Goal: Task Accomplishment & Management: Manage account settings

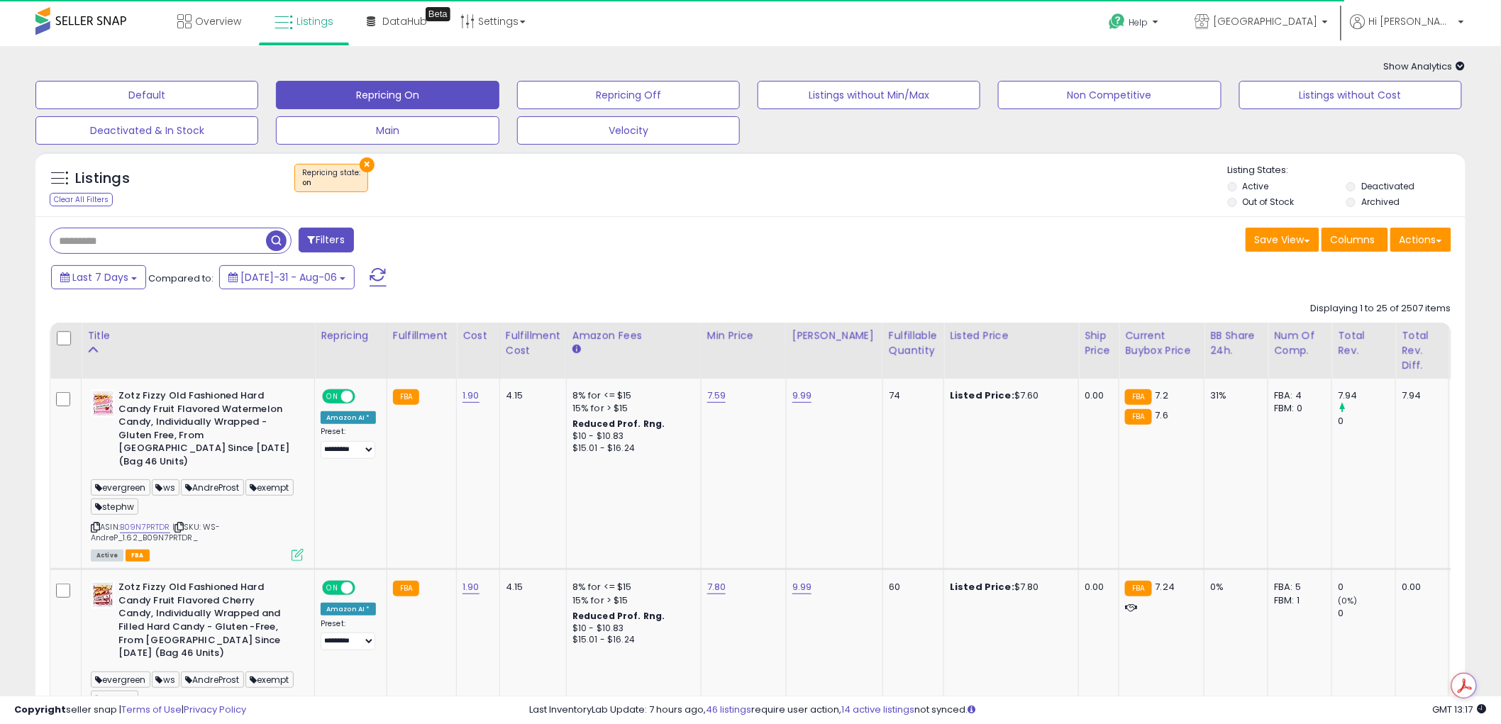
click at [130, 244] on input "text" at bounding box center [158, 240] width 216 height 25
type input "******"
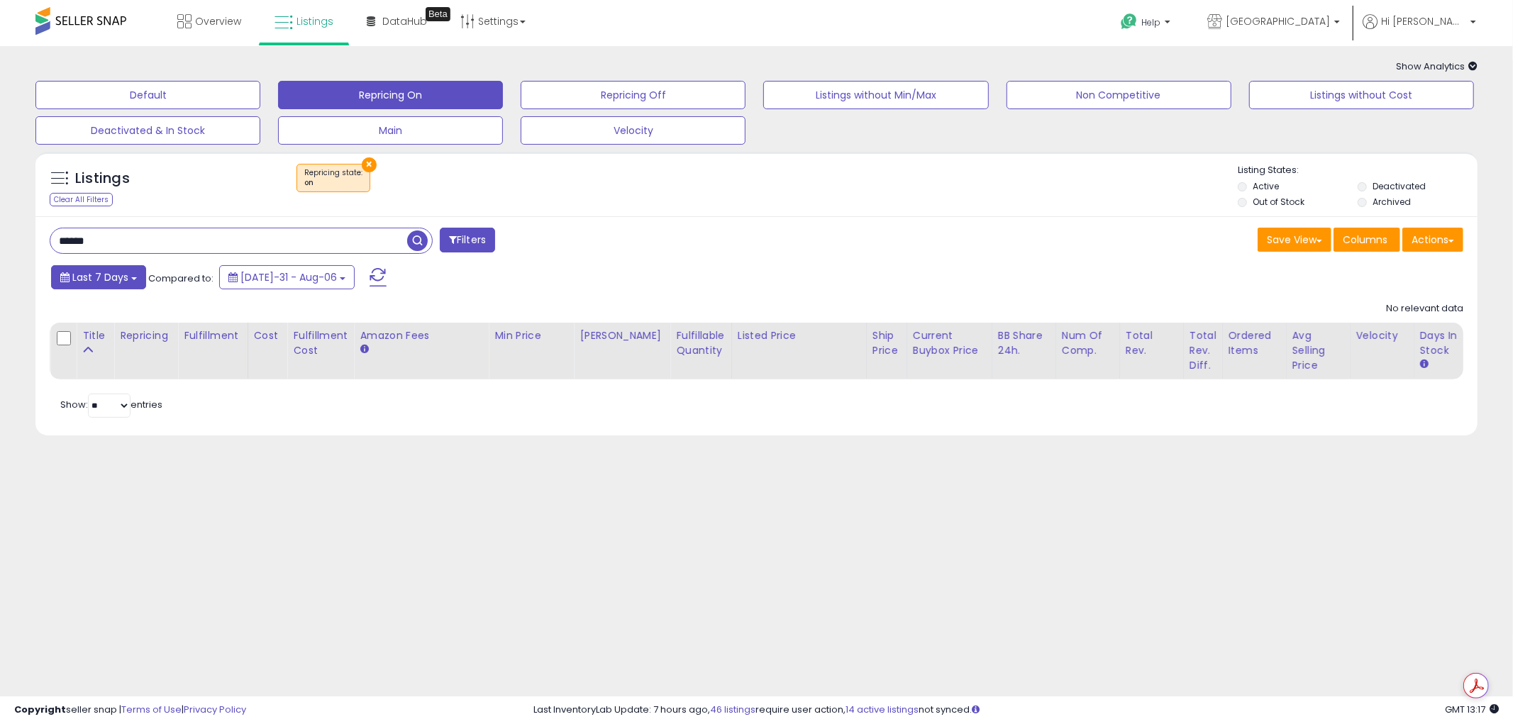
click at [98, 282] on span "Last 7 Days" at bounding box center [100, 277] width 56 height 14
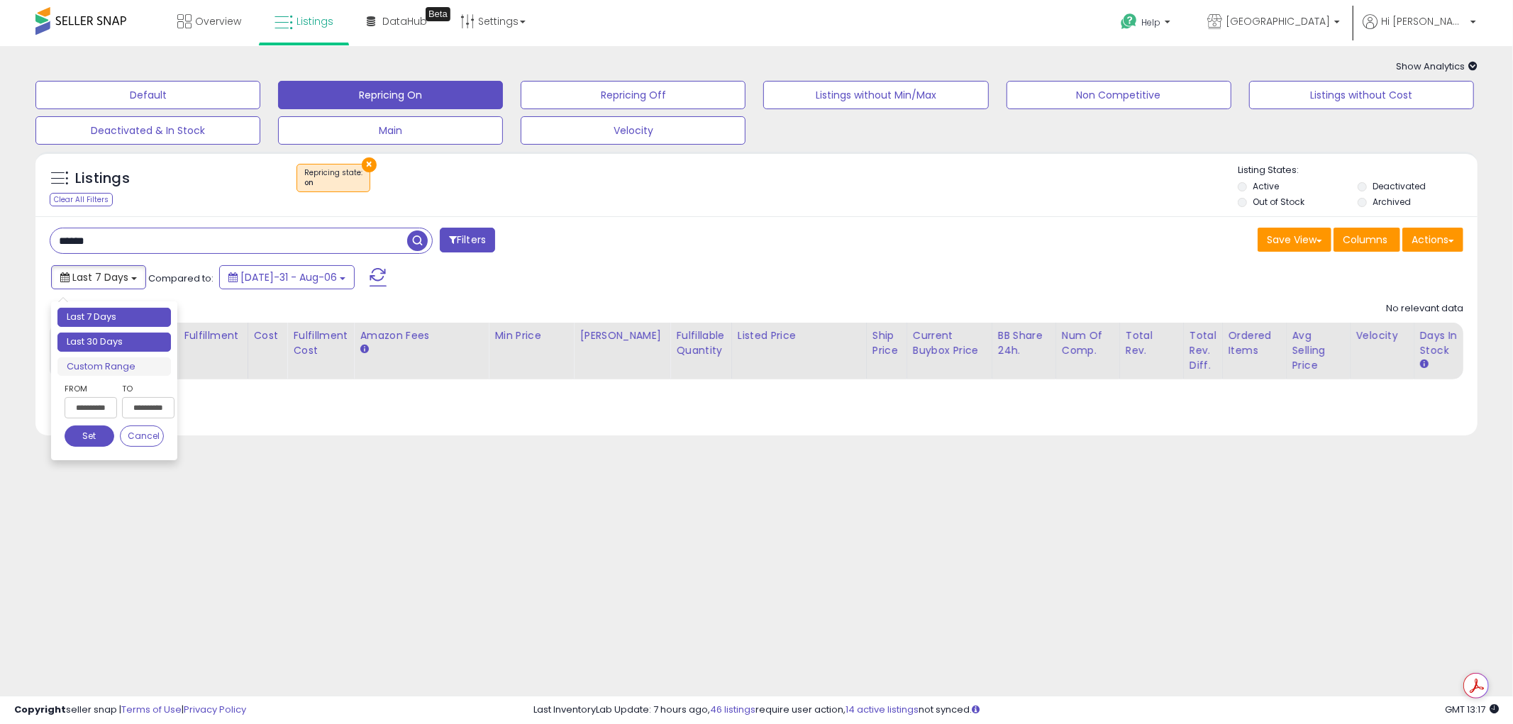
type input "**********"
click at [100, 338] on li "Last 30 Days" at bounding box center [114, 342] width 114 height 19
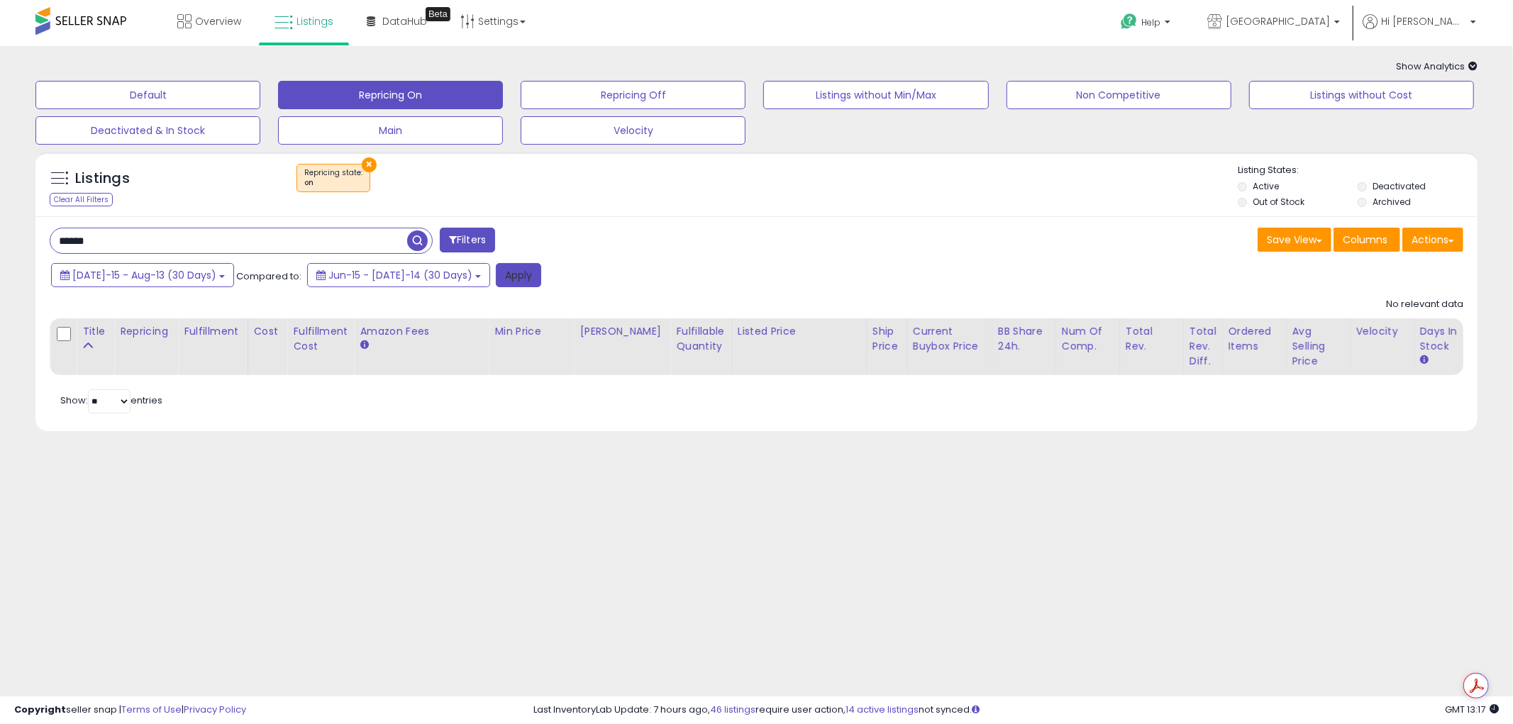
click at [496, 285] on button "Apply" at bounding box center [518, 275] width 45 height 24
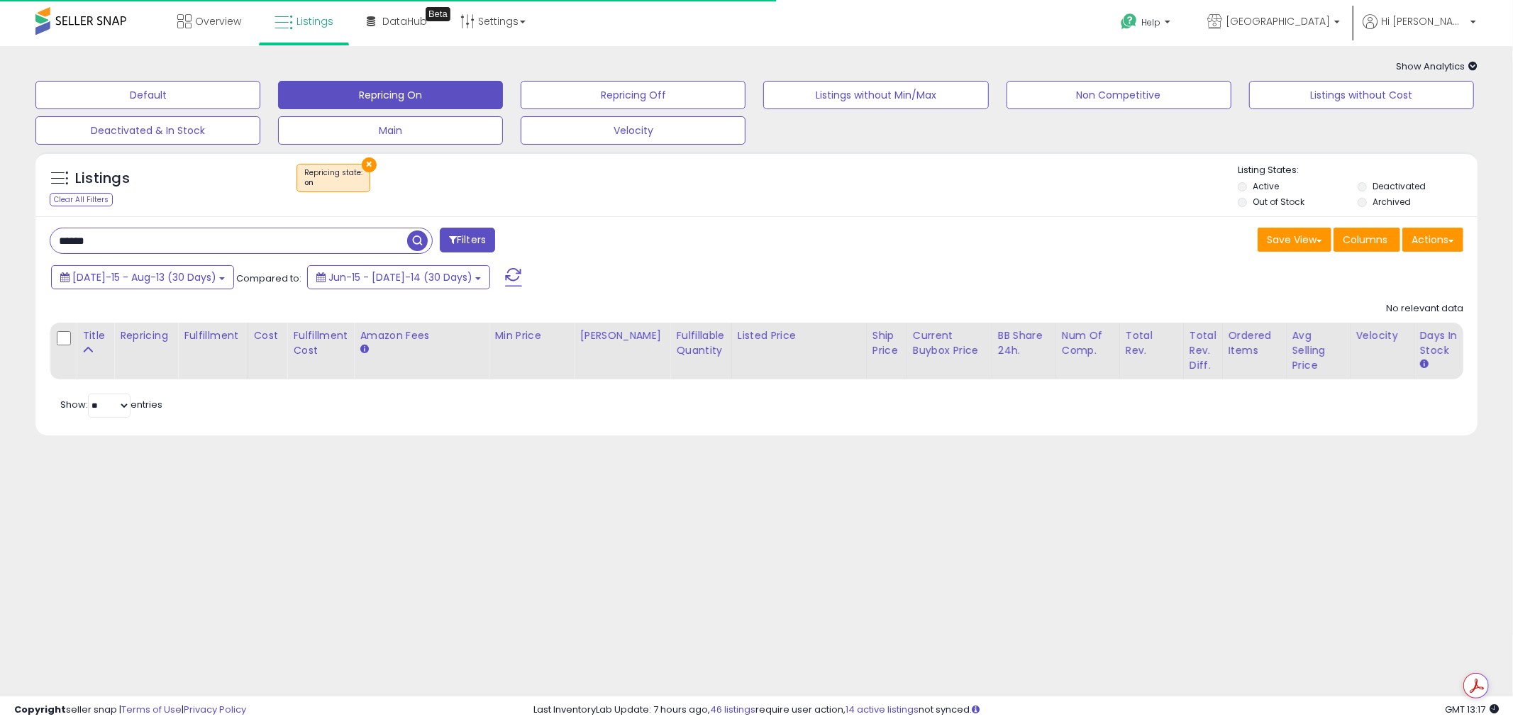
click at [1387, 187] on label "Deactivated" at bounding box center [1399, 186] width 53 height 12
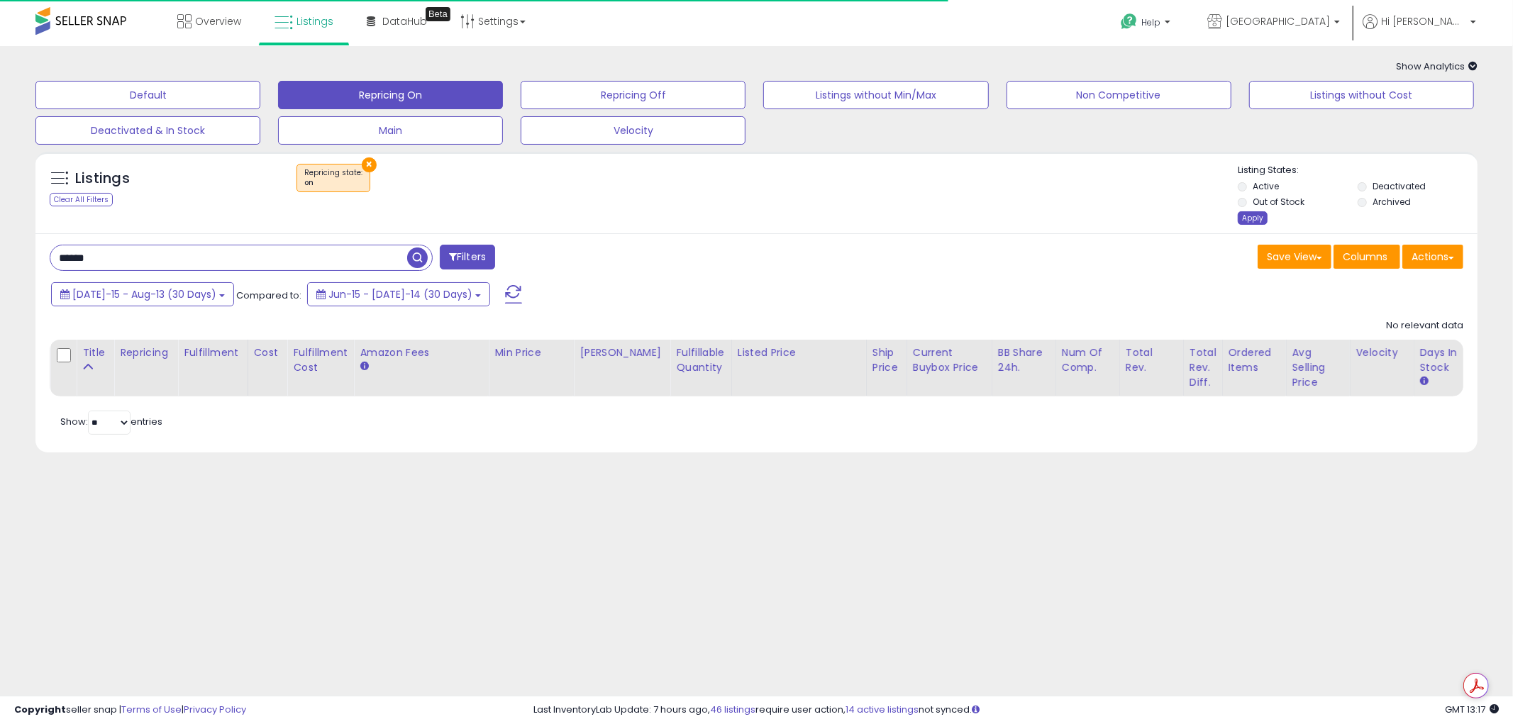
click at [1254, 220] on div "Apply" at bounding box center [1253, 217] width 30 height 13
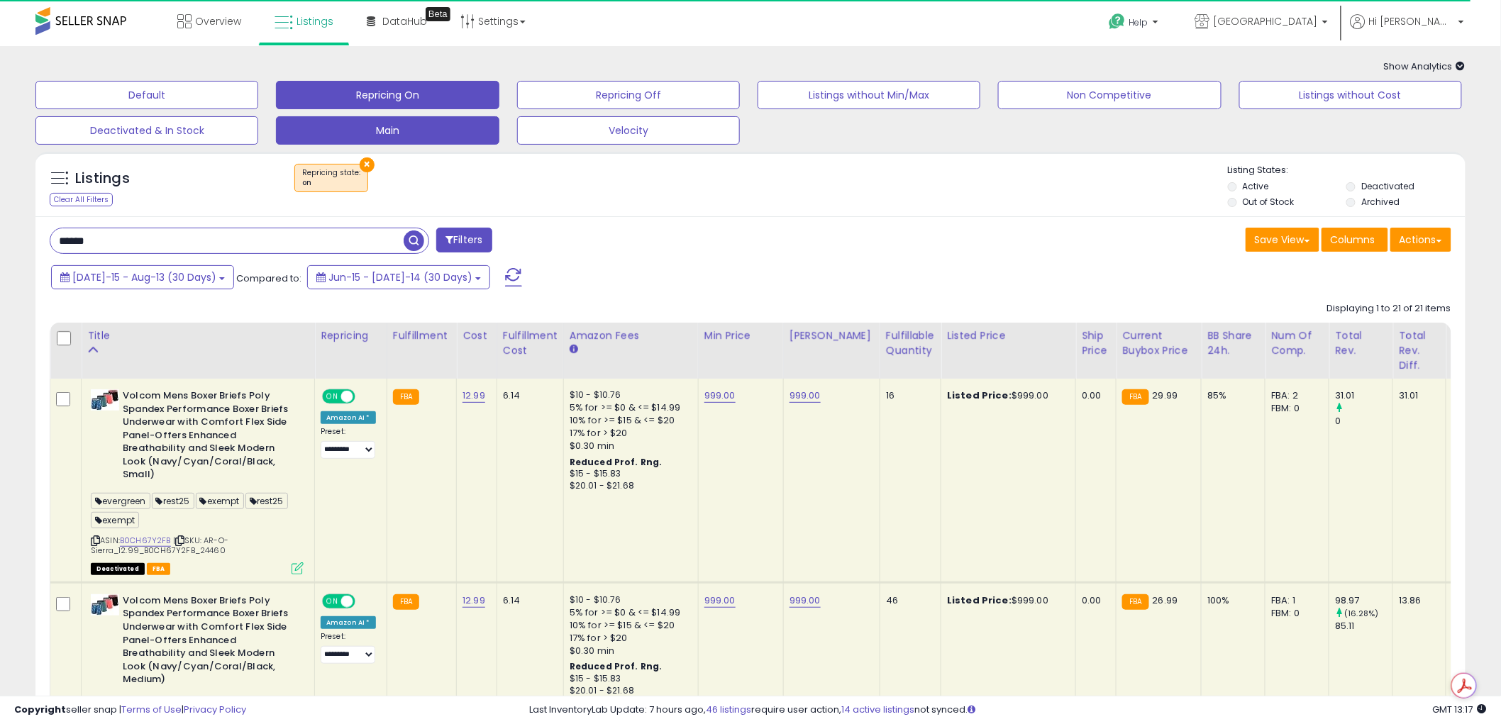
click at [258, 109] on button "Main" at bounding box center [146, 95] width 223 height 28
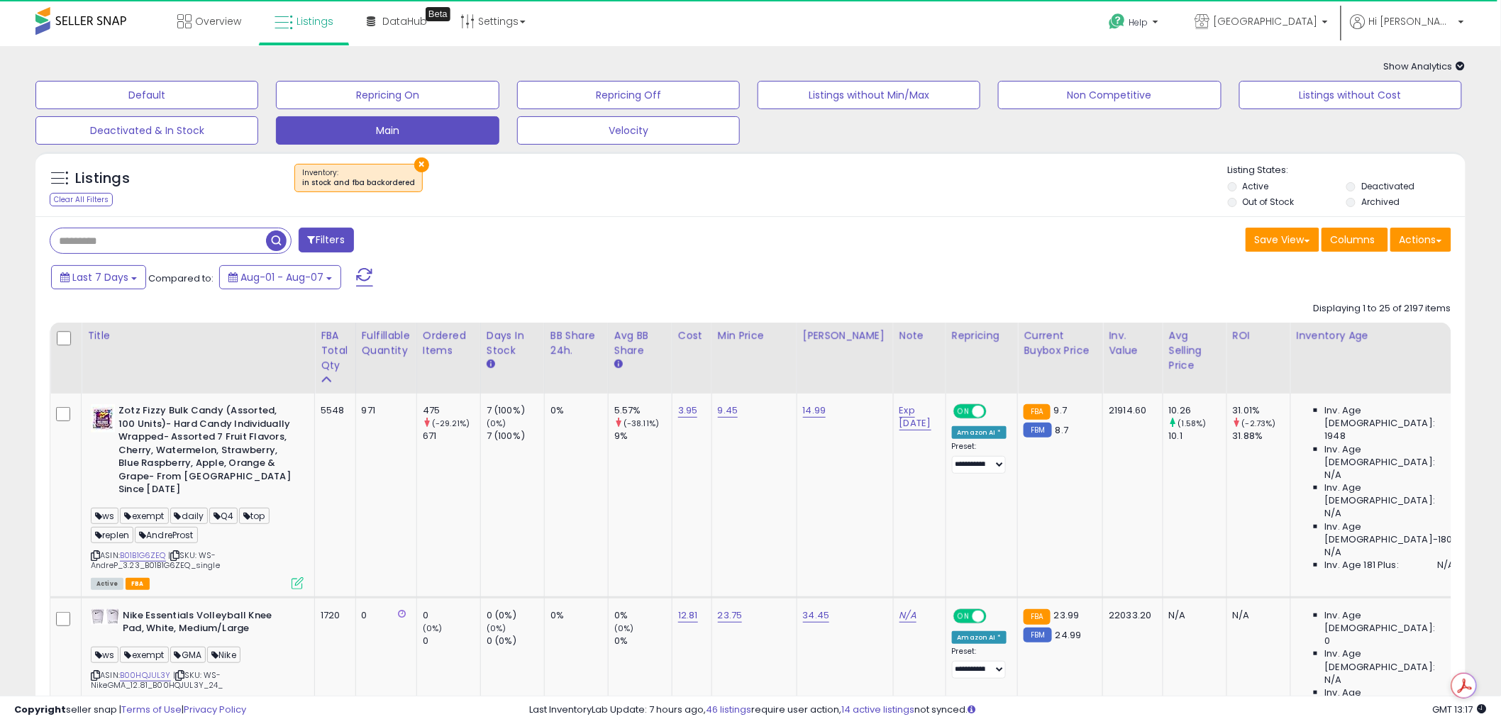
click at [159, 243] on input "text" at bounding box center [158, 240] width 216 height 25
type input "******"
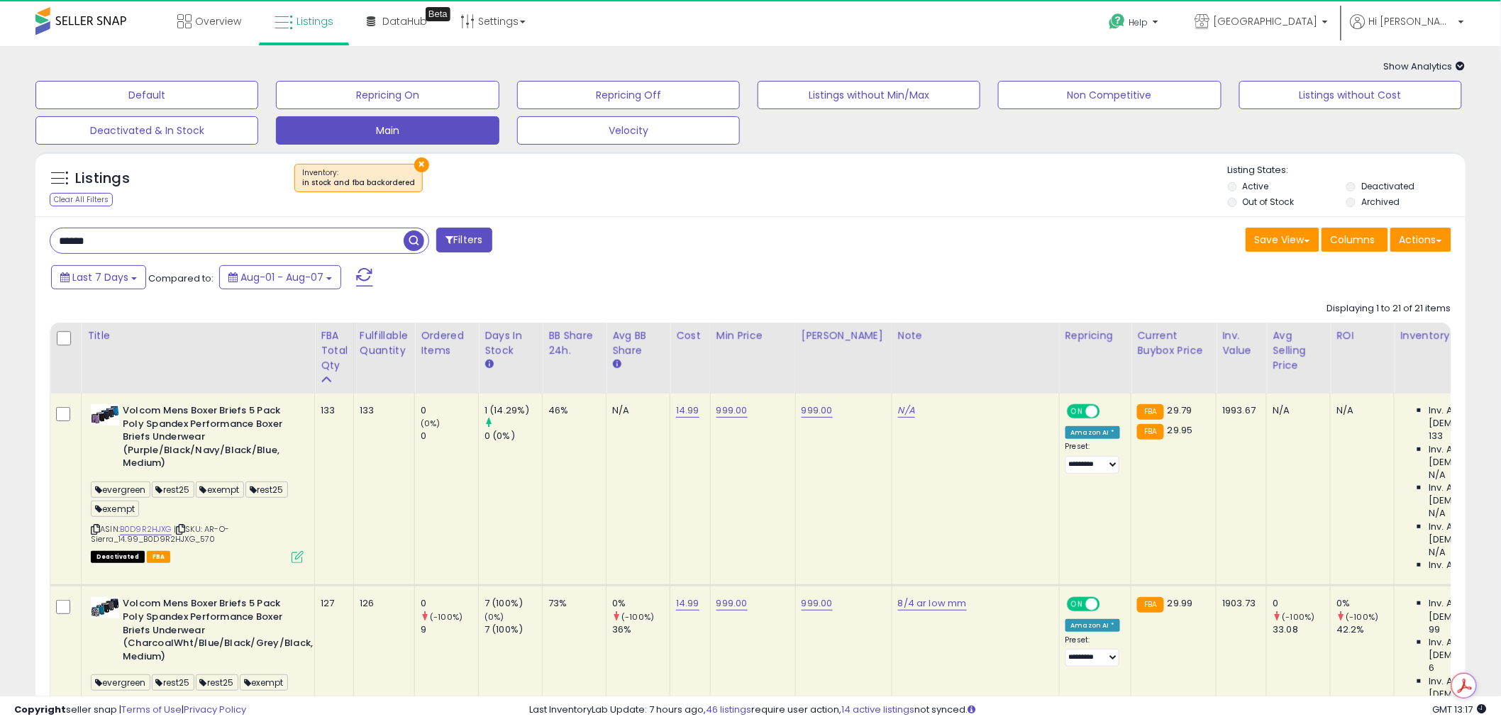
click at [1424, 69] on span "Show Analytics" at bounding box center [1425, 66] width 82 height 13
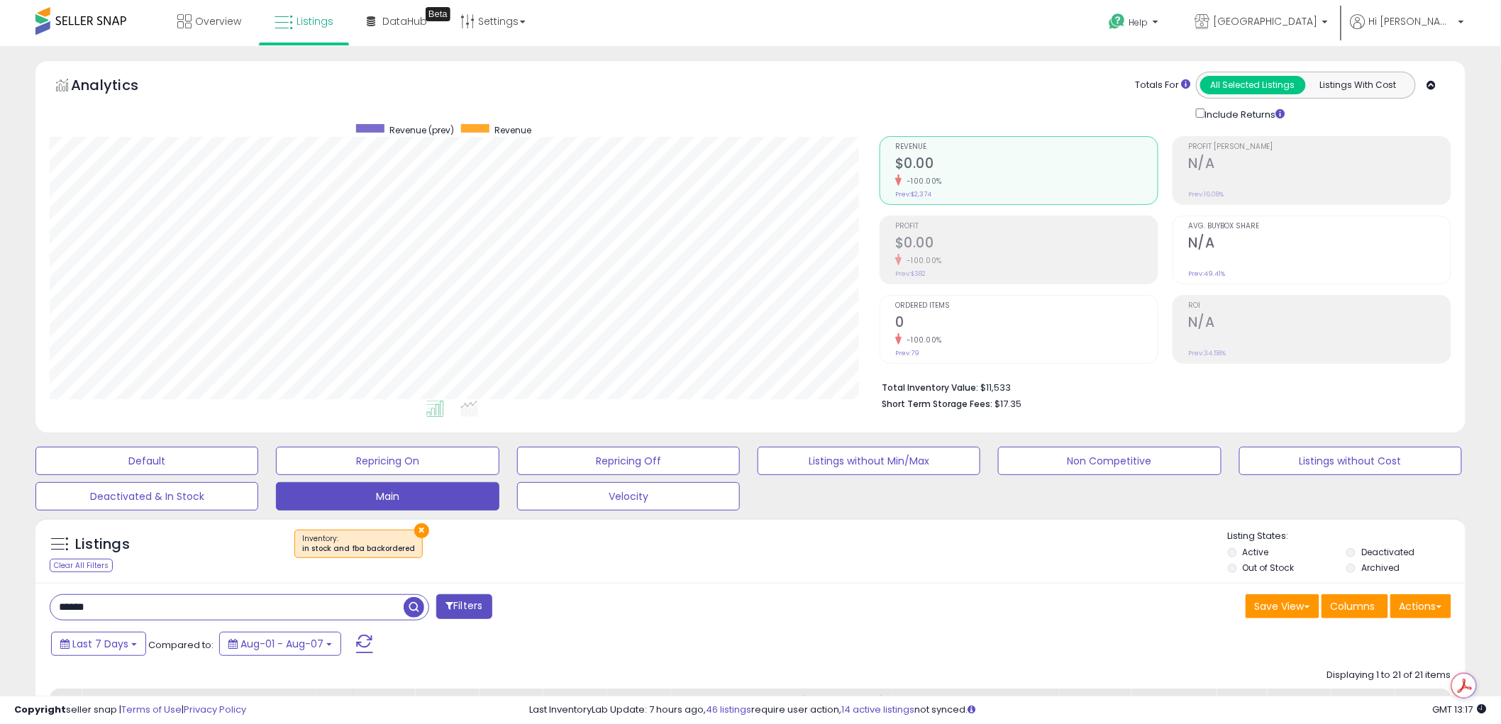
scroll to position [291, 830]
click at [1432, 86] on icon at bounding box center [1431, 85] width 9 height 9
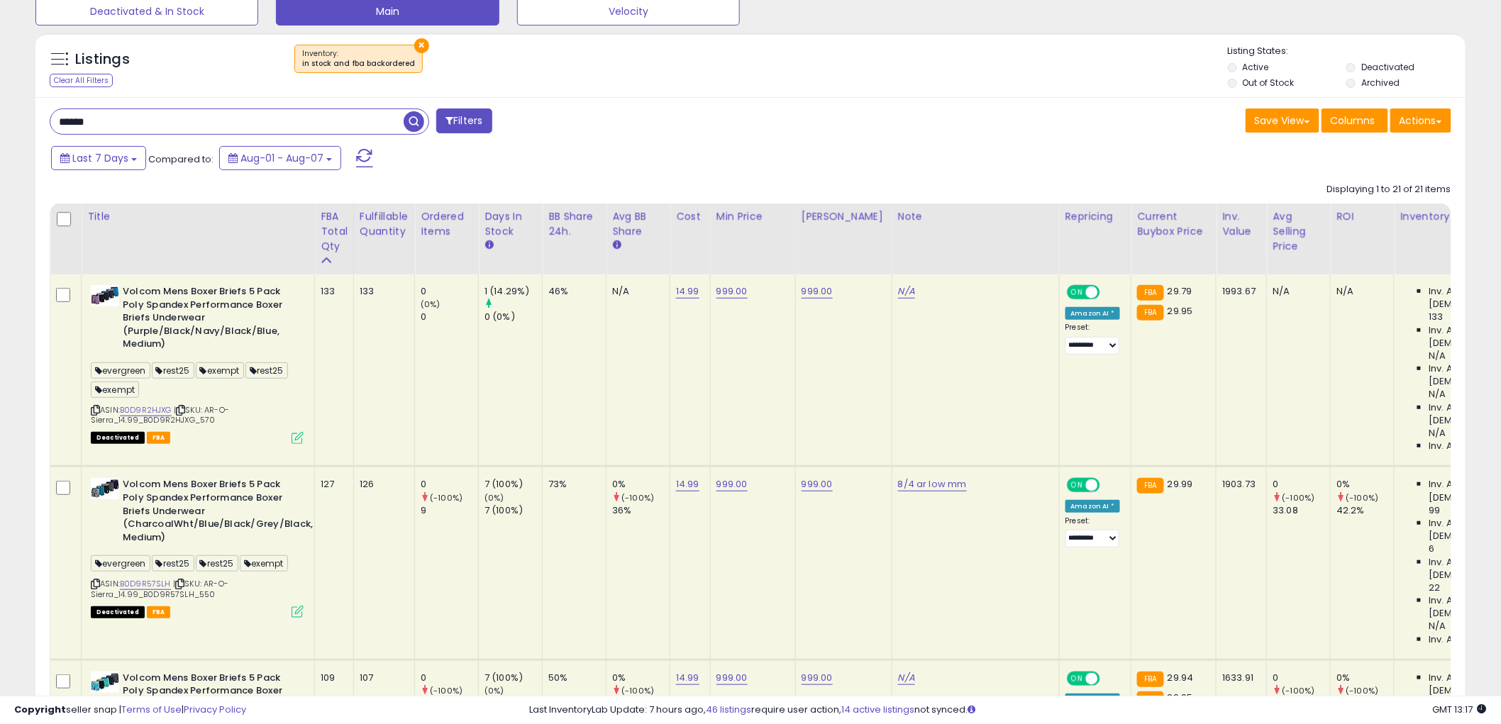
scroll to position [0, 0]
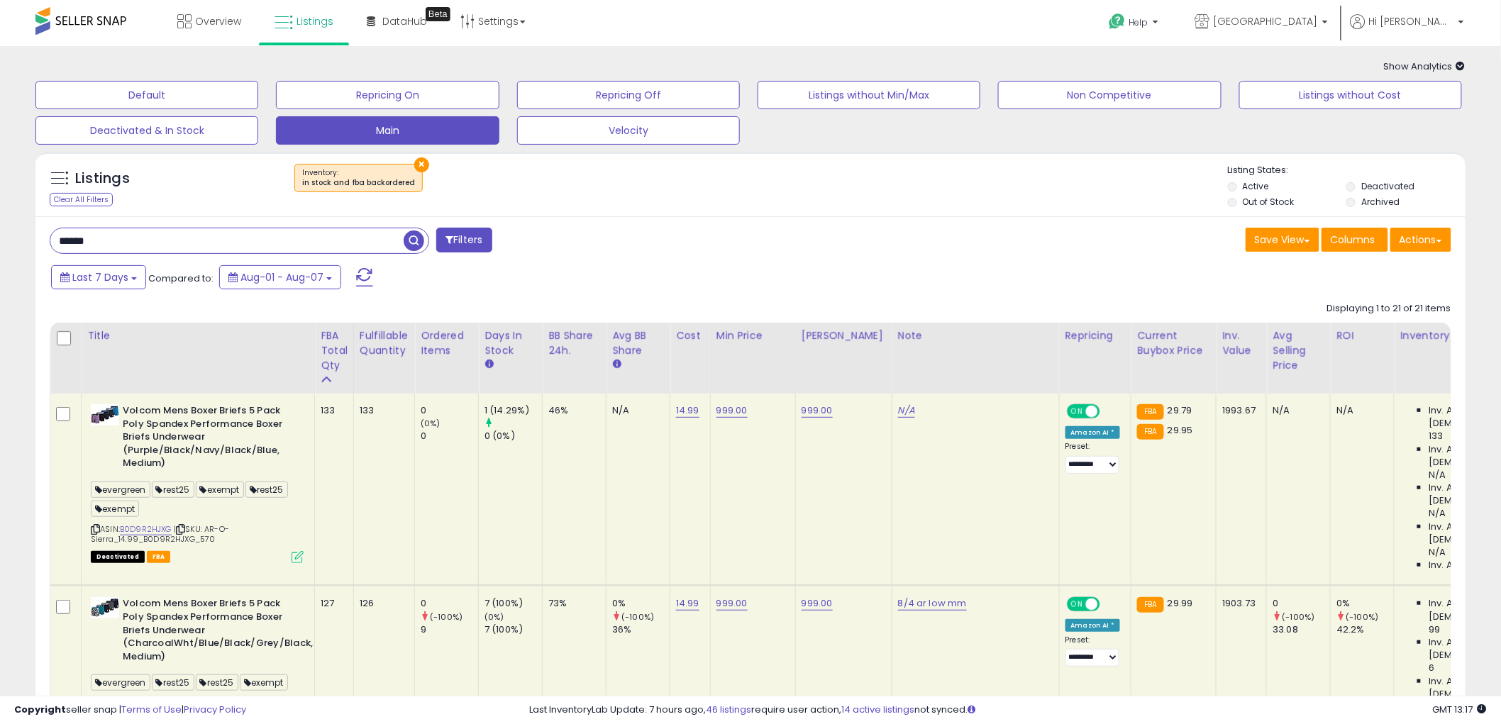
click at [1421, 66] on span "Show Analytics" at bounding box center [1425, 66] width 82 height 13
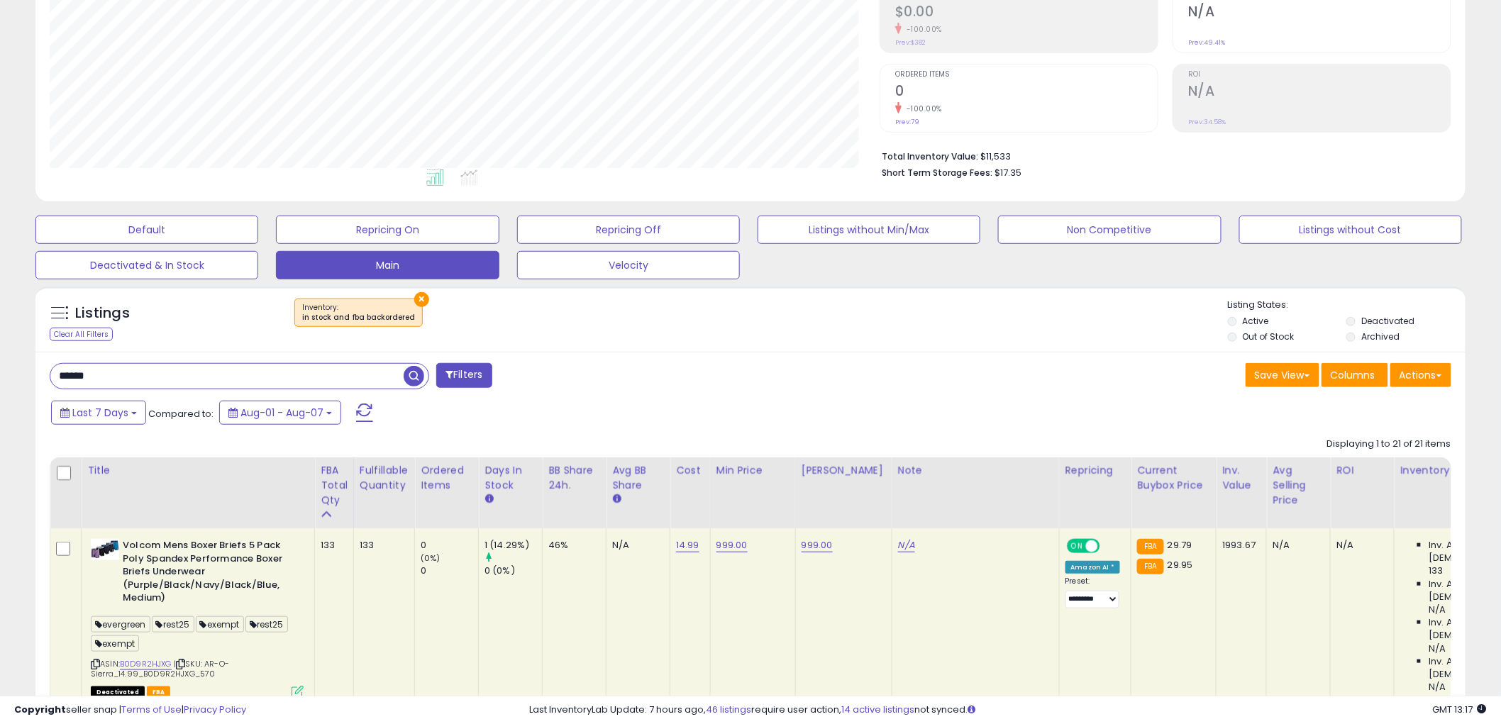
scroll to position [236, 0]
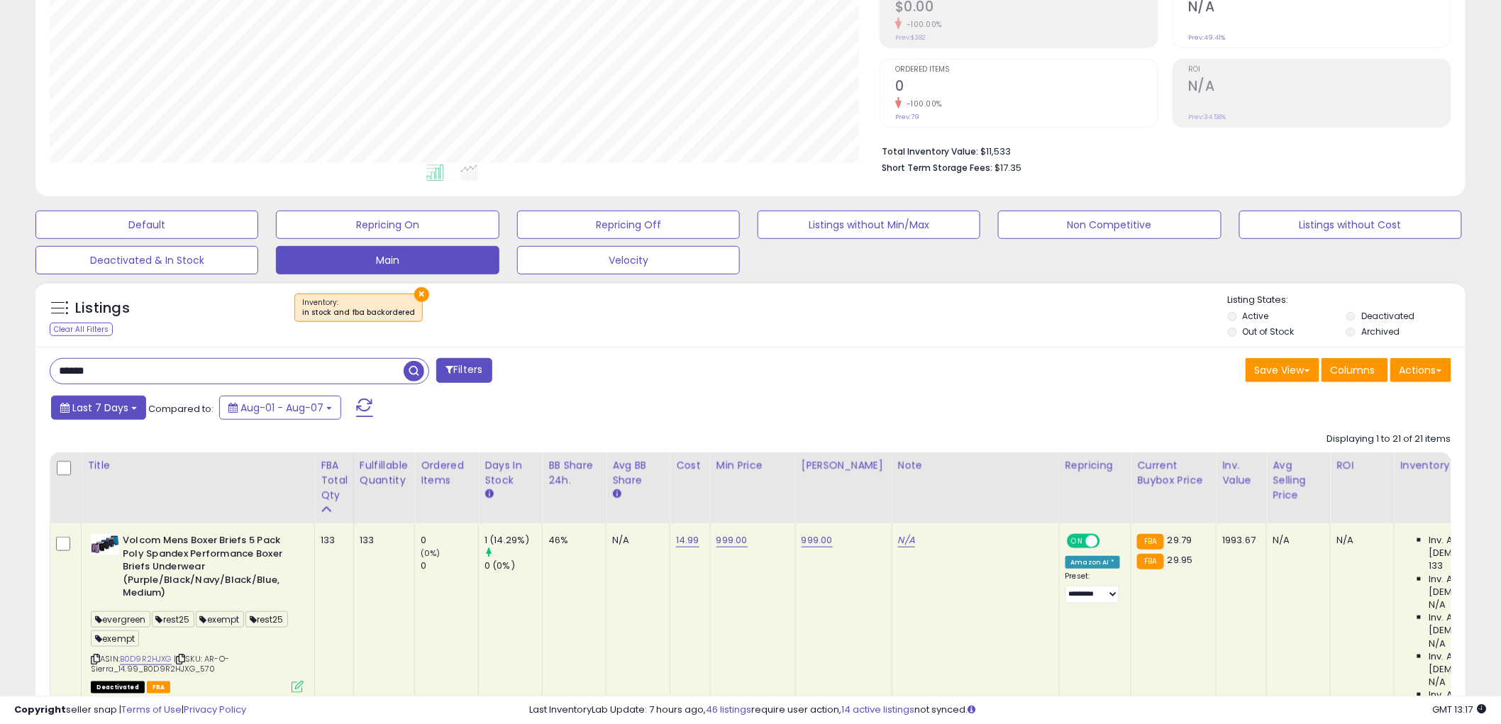
click at [86, 419] on button "Last 7 Days" at bounding box center [98, 408] width 95 height 24
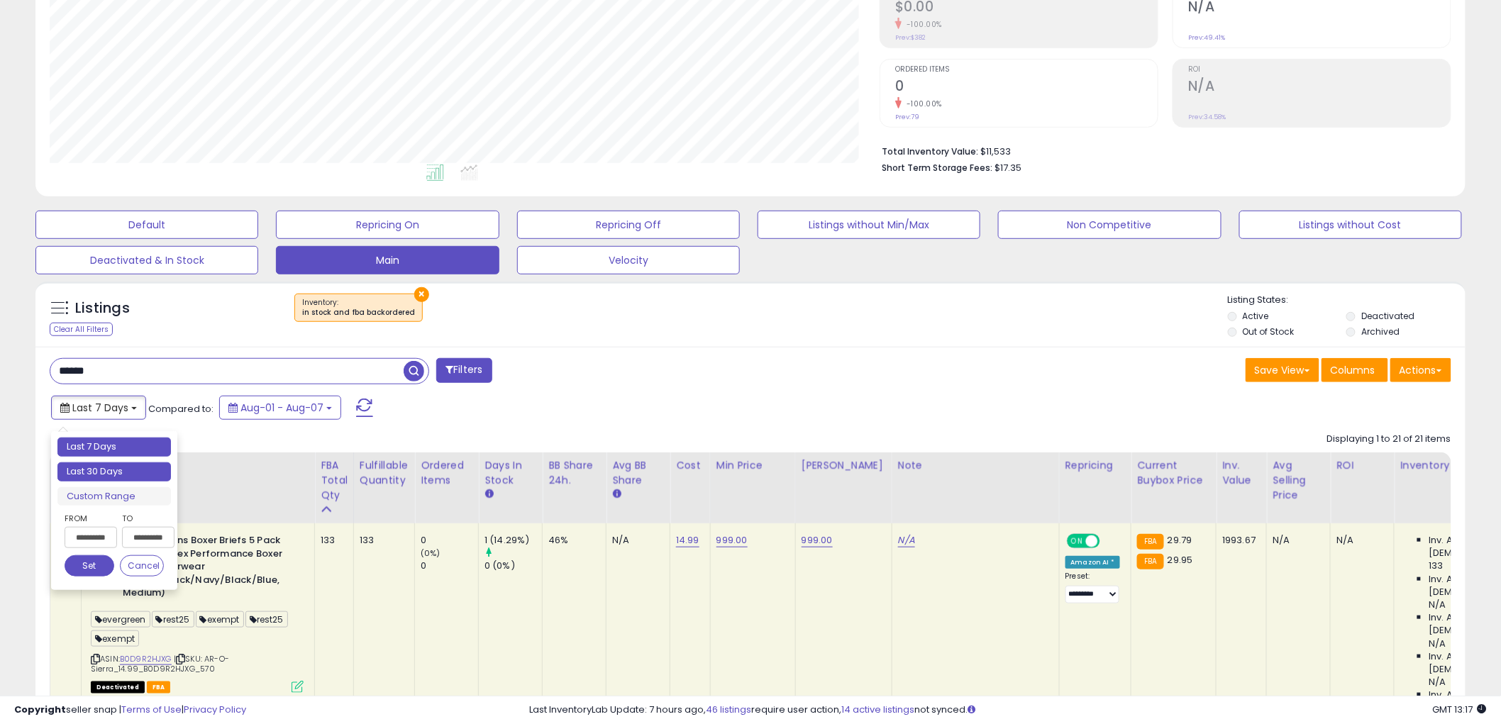
type input "**********"
click at [118, 466] on li "Last 30 Days" at bounding box center [114, 472] width 114 height 19
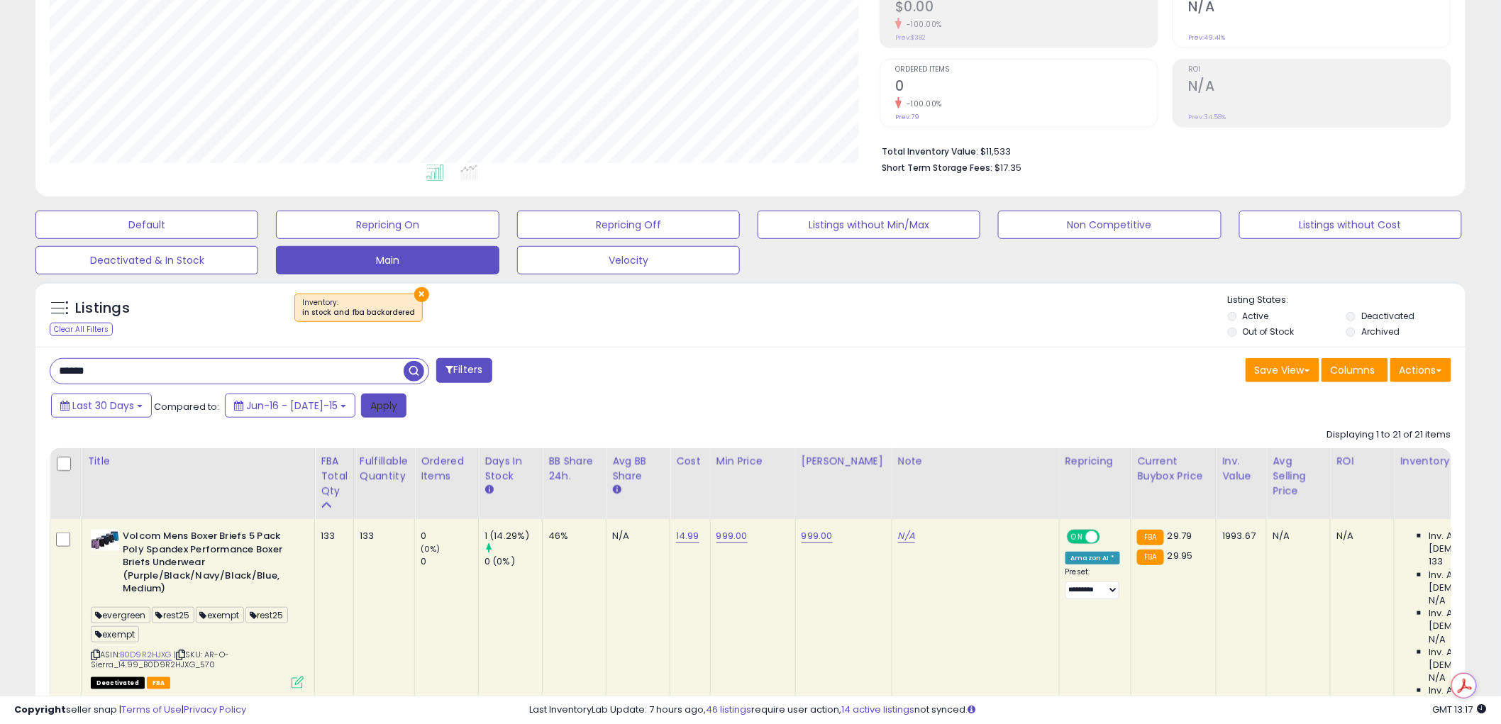
click at [367, 399] on button "Apply" at bounding box center [383, 406] width 45 height 24
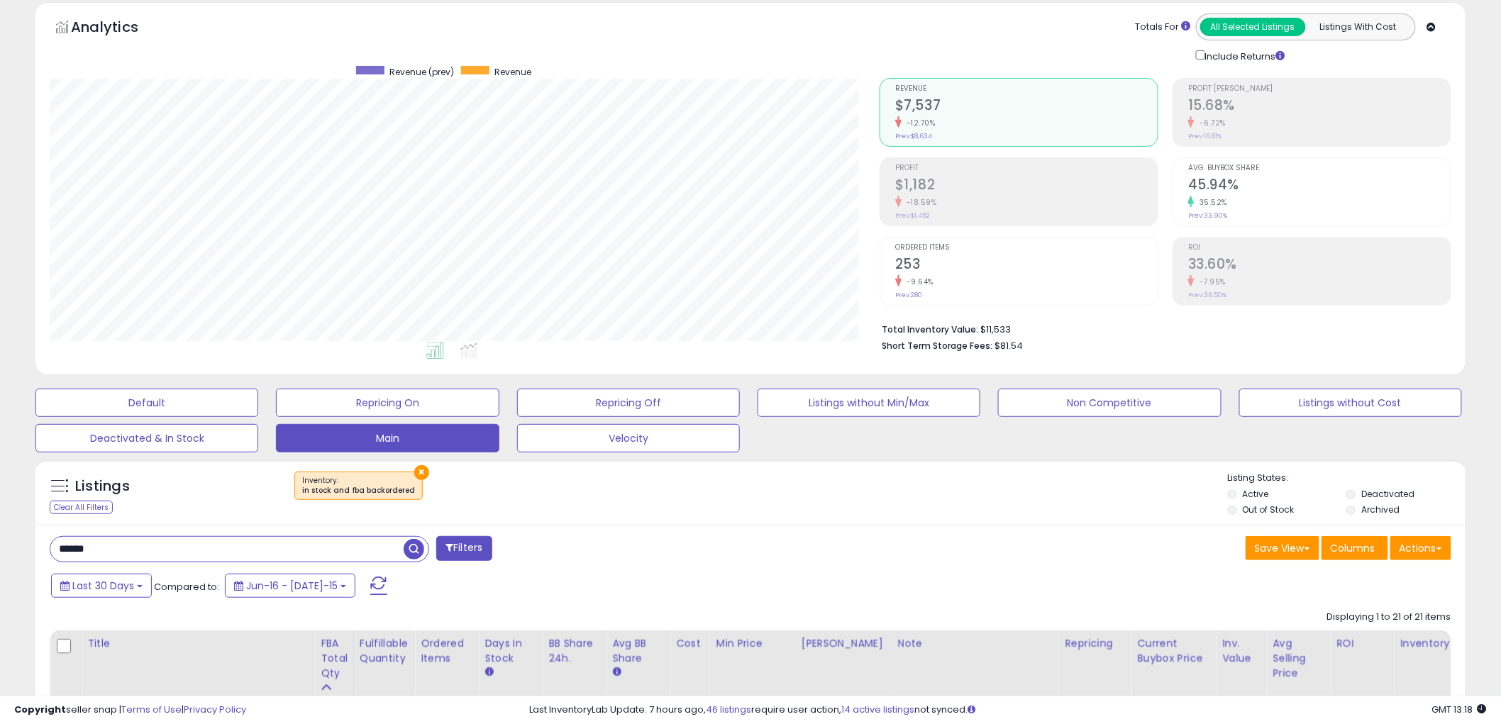
scroll to position [0, 0]
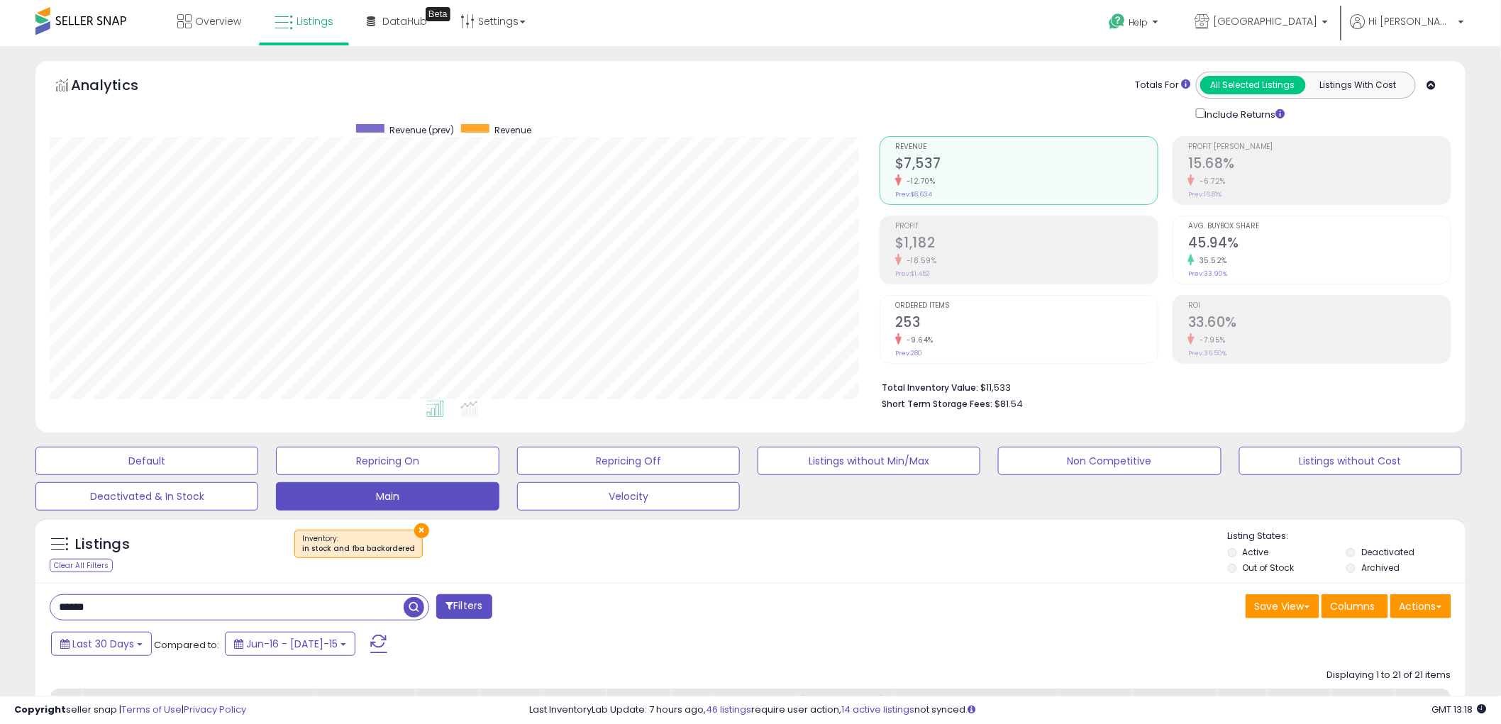
click at [1434, 87] on icon at bounding box center [1431, 85] width 9 height 9
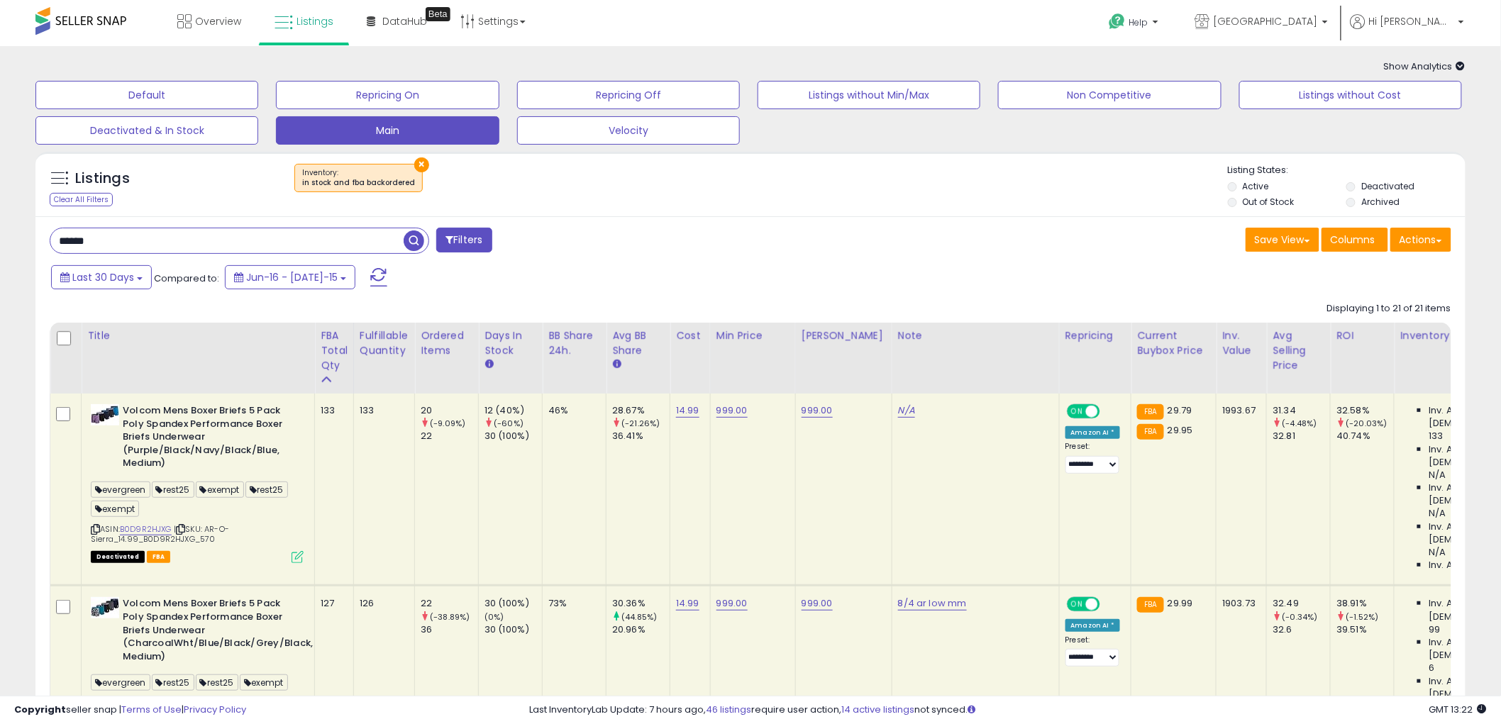
click at [1417, 67] on span "Show Analytics" at bounding box center [1425, 66] width 82 height 13
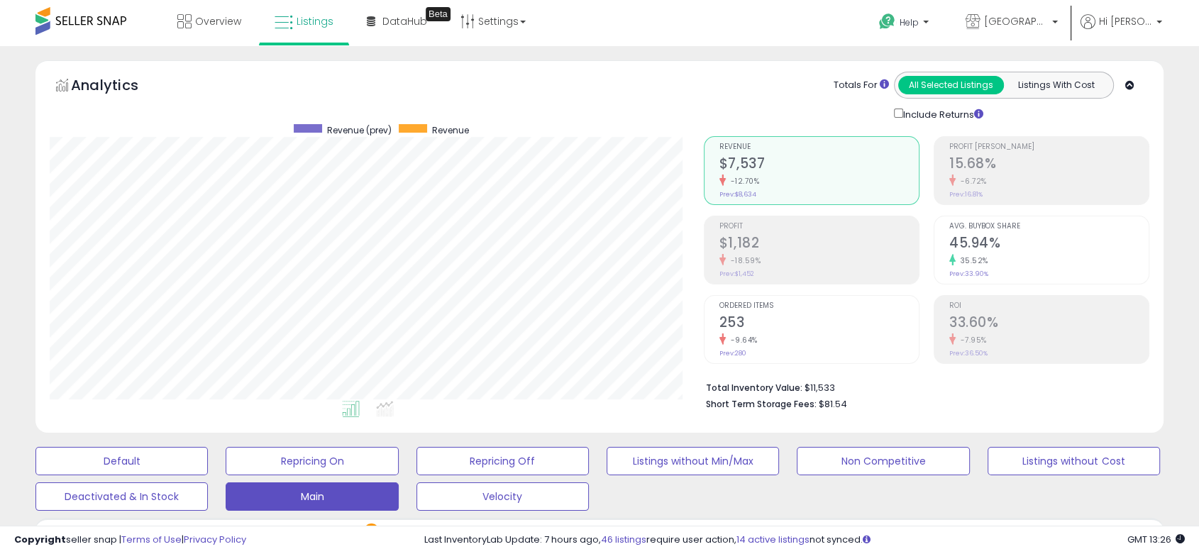
click at [1132, 87] on icon at bounding box center [1129, 85] width 9 height 9
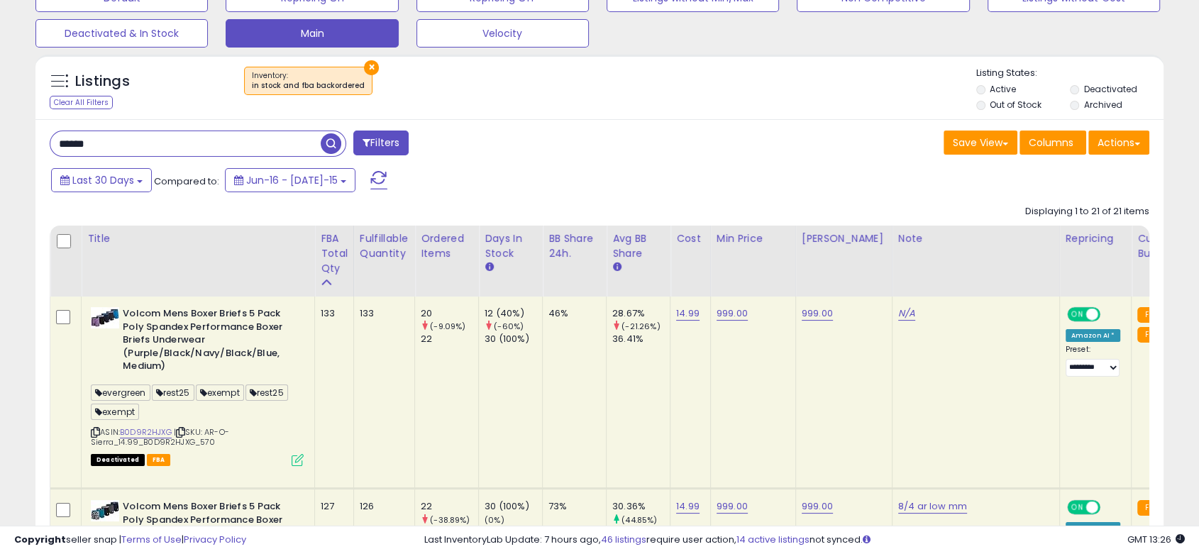
scroll to position [157, 0]
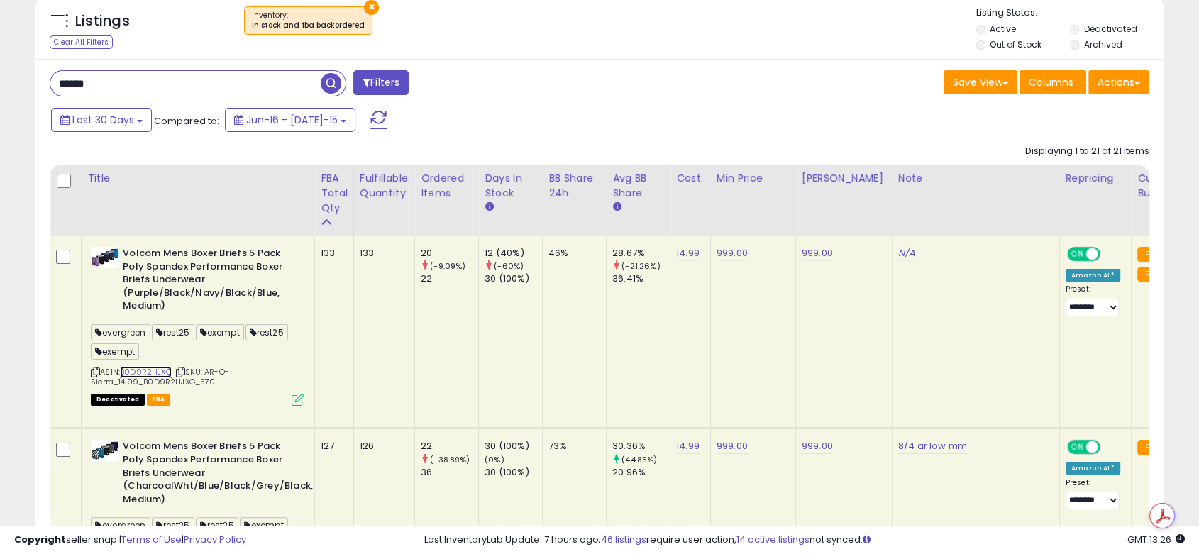
click at [146, 374] on link "B0D9R2HJXG" at bounding box center [146, 372] width 52 height 12
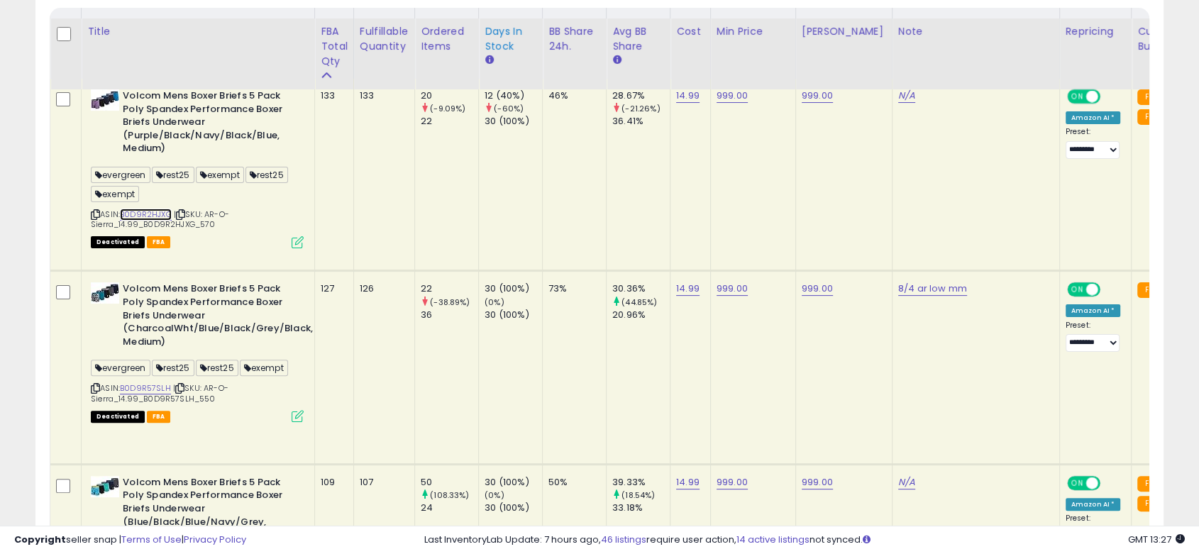
scroll to position [394, 0]
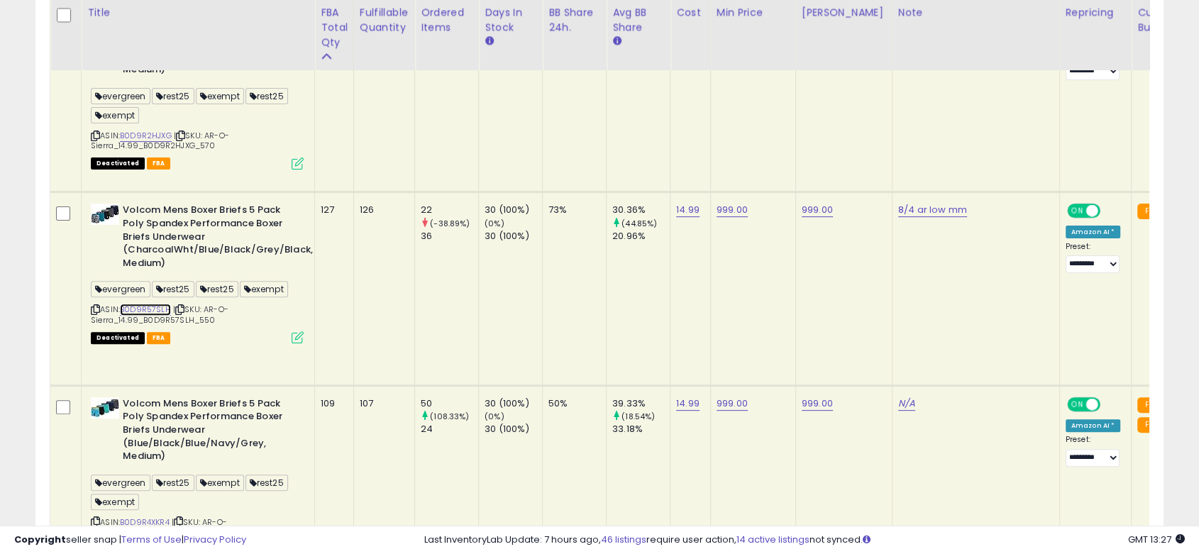
click at [153, 304] on link "B0D9R57SLH" at bounding box center [145, 310] width 51 height 12
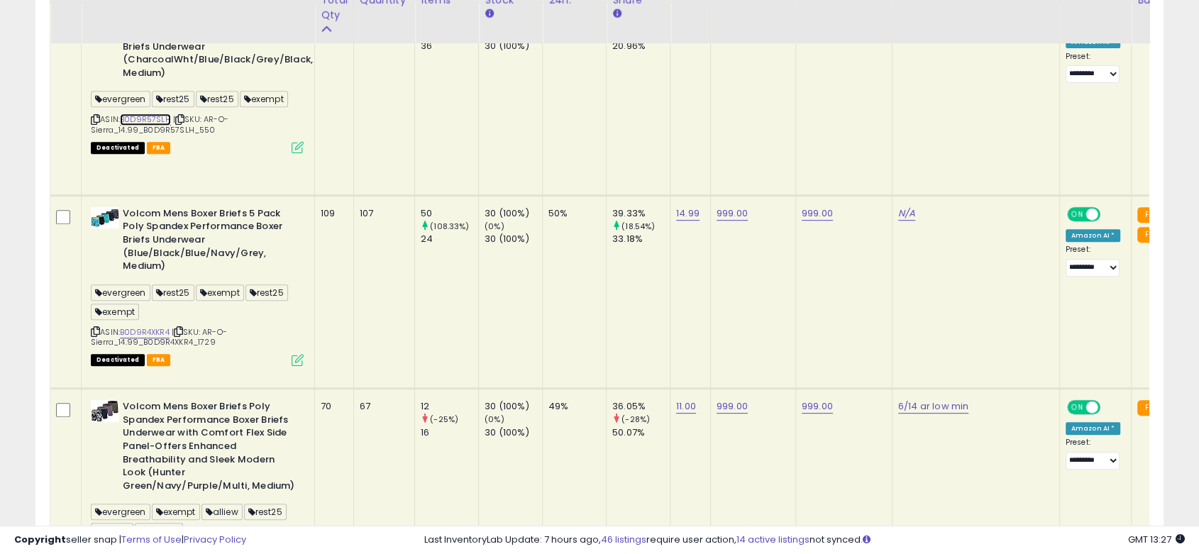
scroll to position [630, 0]
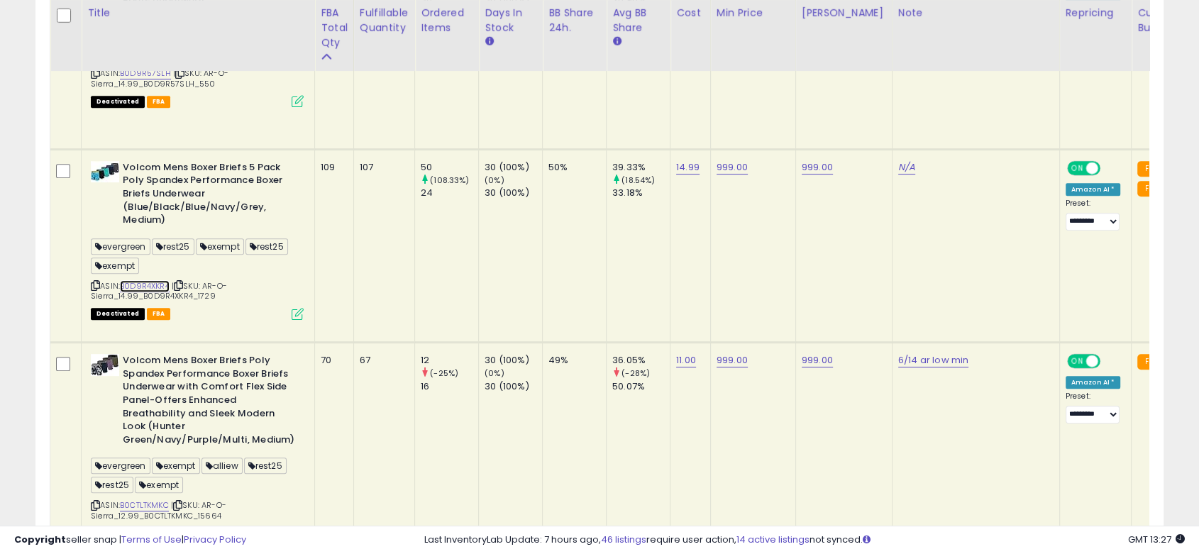
click at [132, 280] on link "B0D9R4XKR4" at bounding box center [145, 286] width 50 height 12
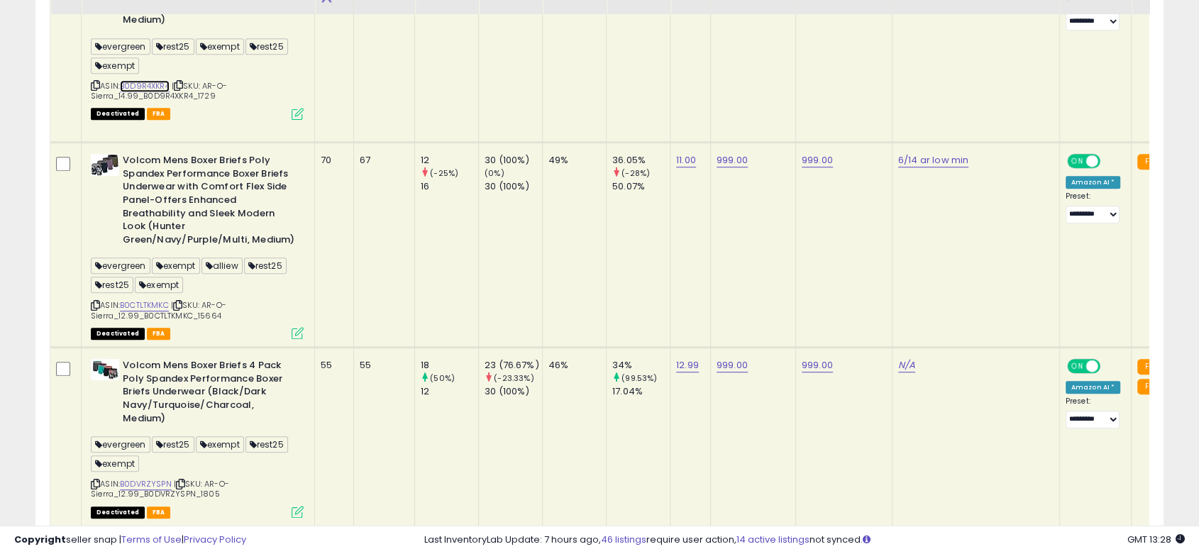
scroll to position [867, 0]
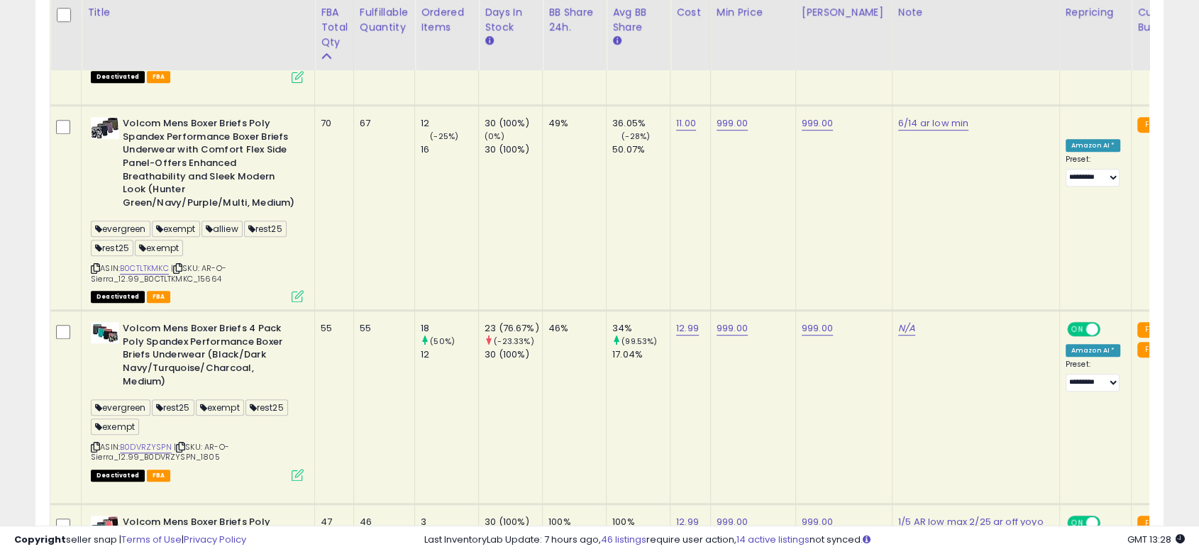
click at [149, 262] on span "| SKU: AR-O-Sierra_12.99_B0CTLTKMKC_15664" at bounding box center [159, 272] width 136 height 21
click at [145, 199] on div "ASIN: B0CTLTKMKC | SKU: AR-O-Sierra_12.99_B0CTLTKMKC_15664 Deactivated FBA" at bounding box center [197, 209] width 213 height 184
click at [145, 262] on link "B0CTLTKMKC" at bounding box center [144, 268] width 49 height 12
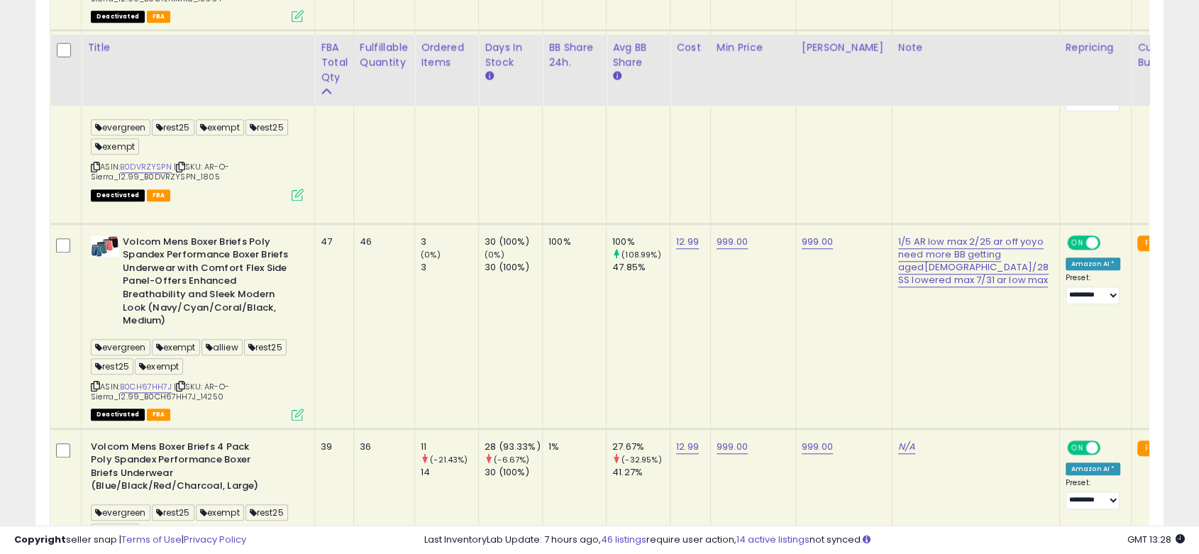
scroll to position [1182, 0]
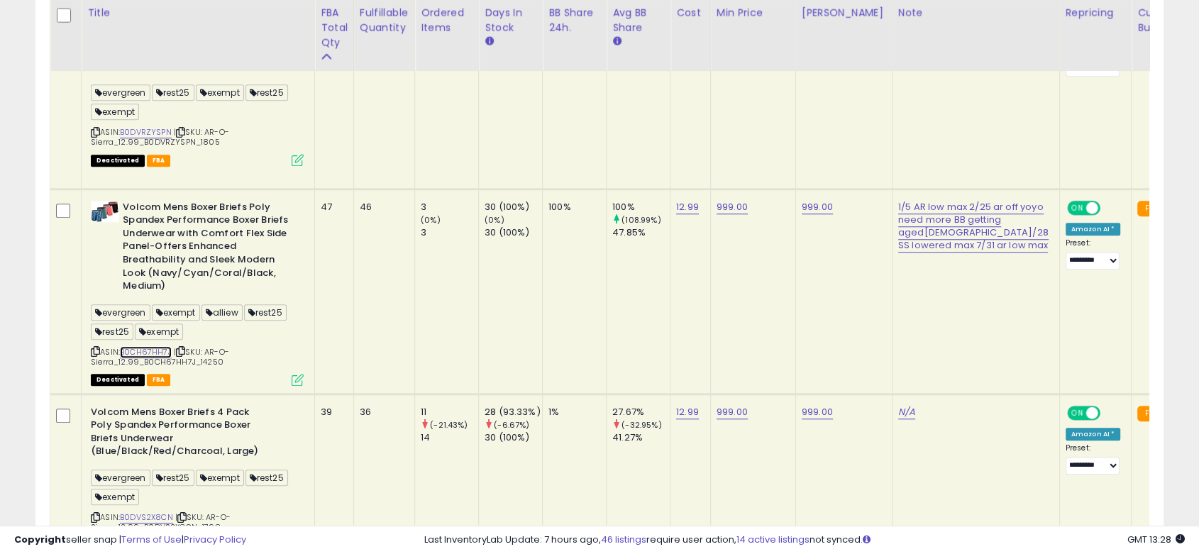
click at [135, 346] on link "B0CH67HH7J" at bounding box center [146, 352] width 52 height 12
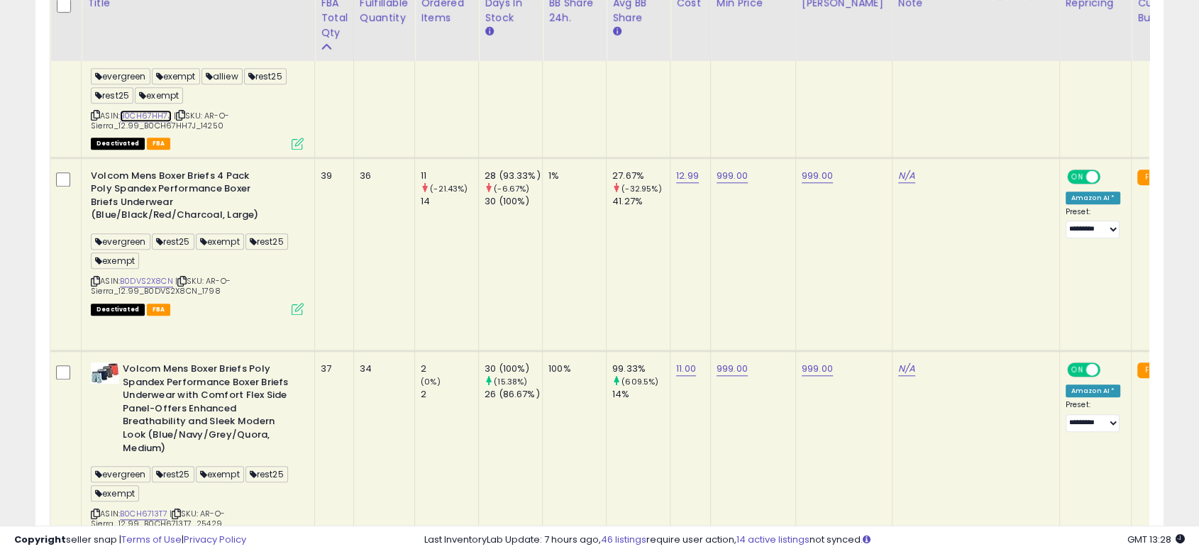
scroll to position [1419, 0]
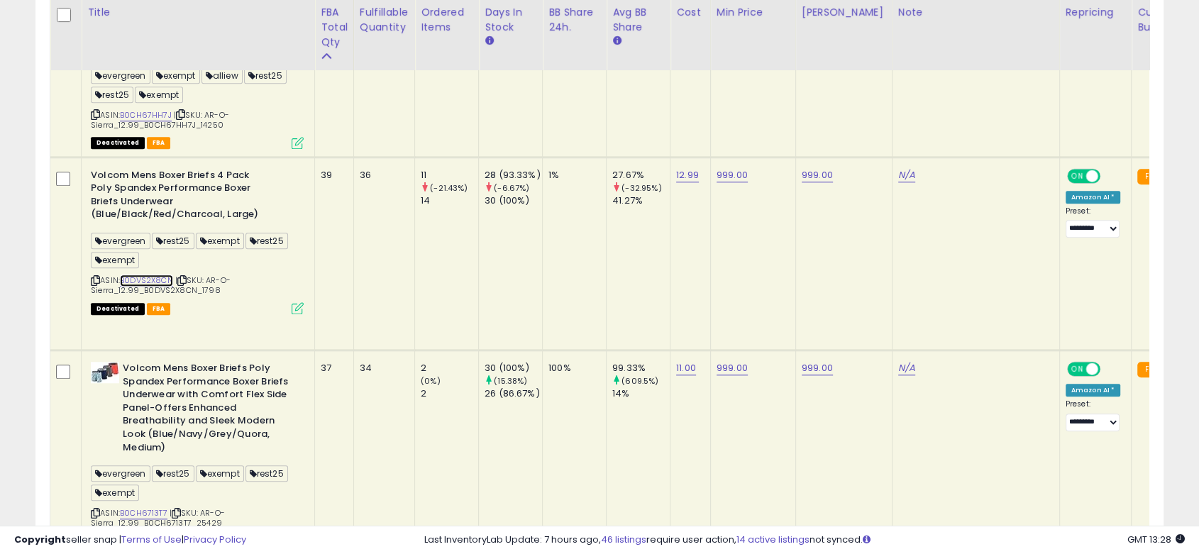
click at [147, 275] on link "B0DVS2X8CN" at bounding box center [146, 281] width 53 height 12
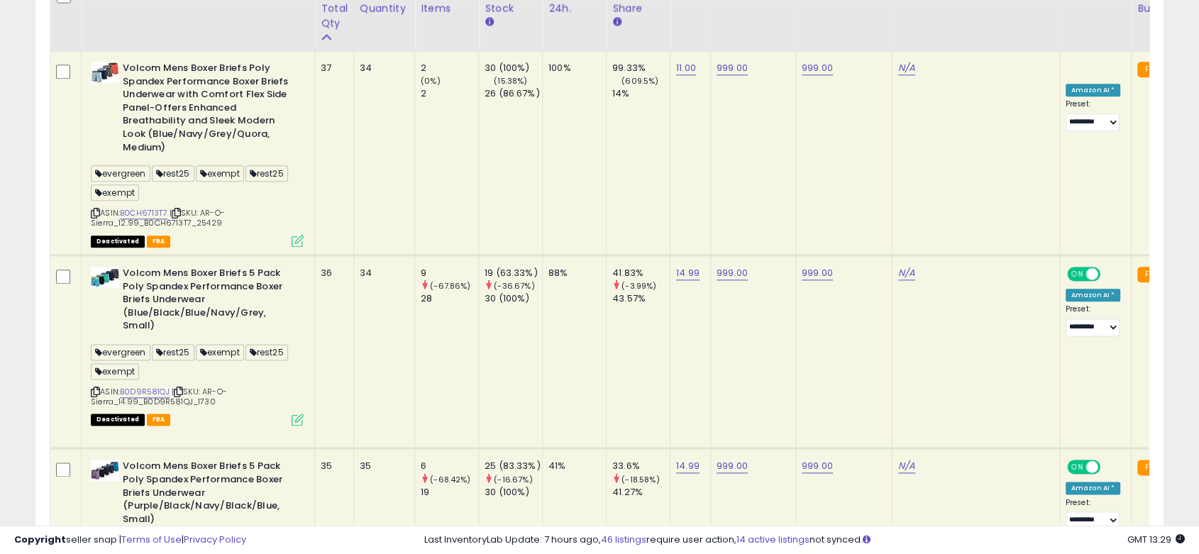
scroll to position [1734, 0]
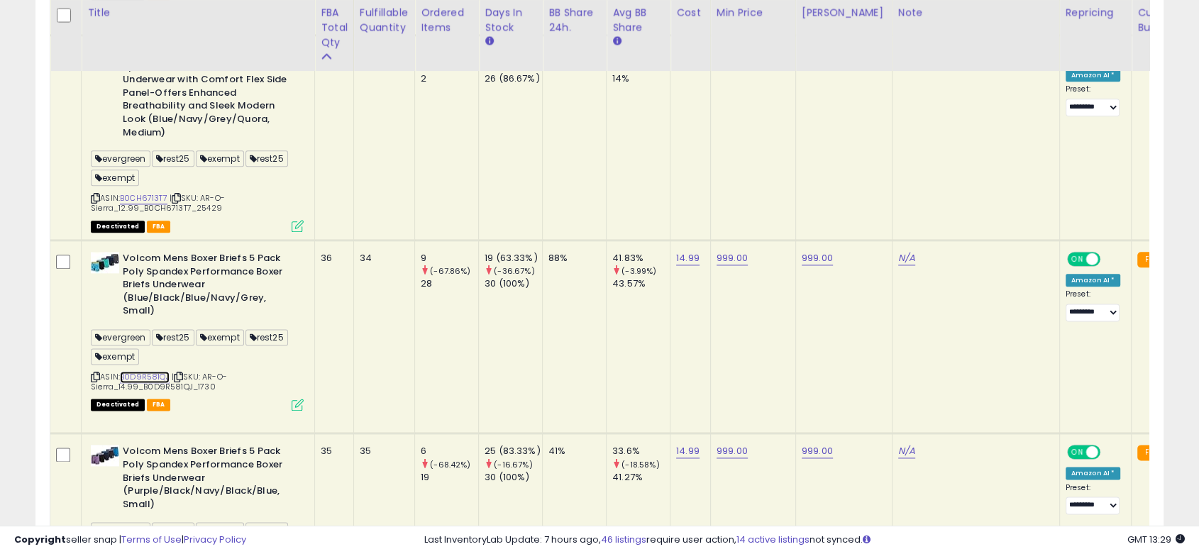
click at [138, 371] on link "B0D9R581QJ" at bounding box center [145, 377] width 50 height 12
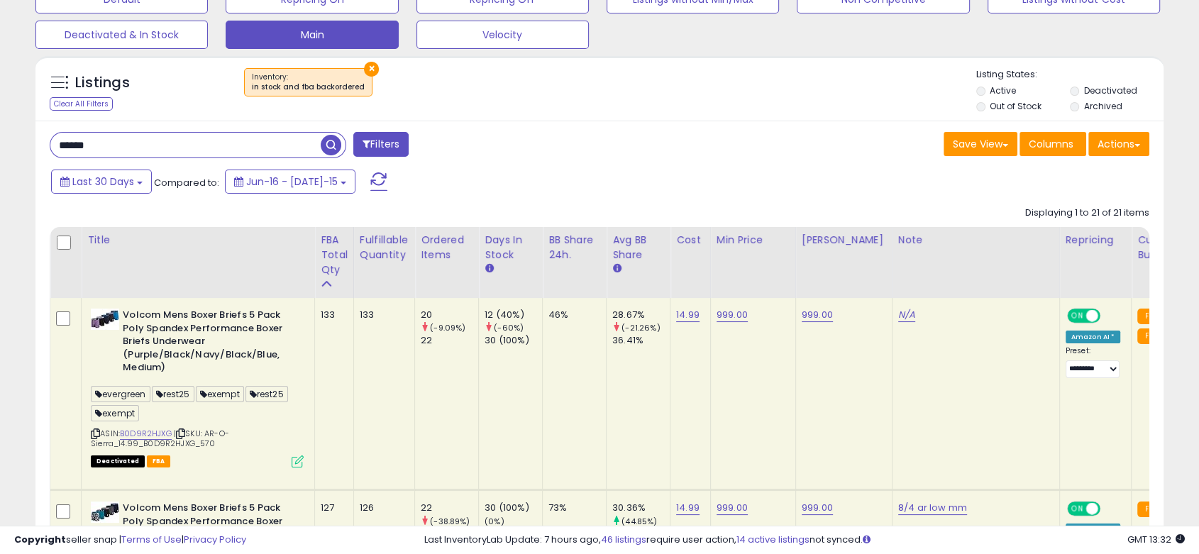
scroll to position [0, 0]
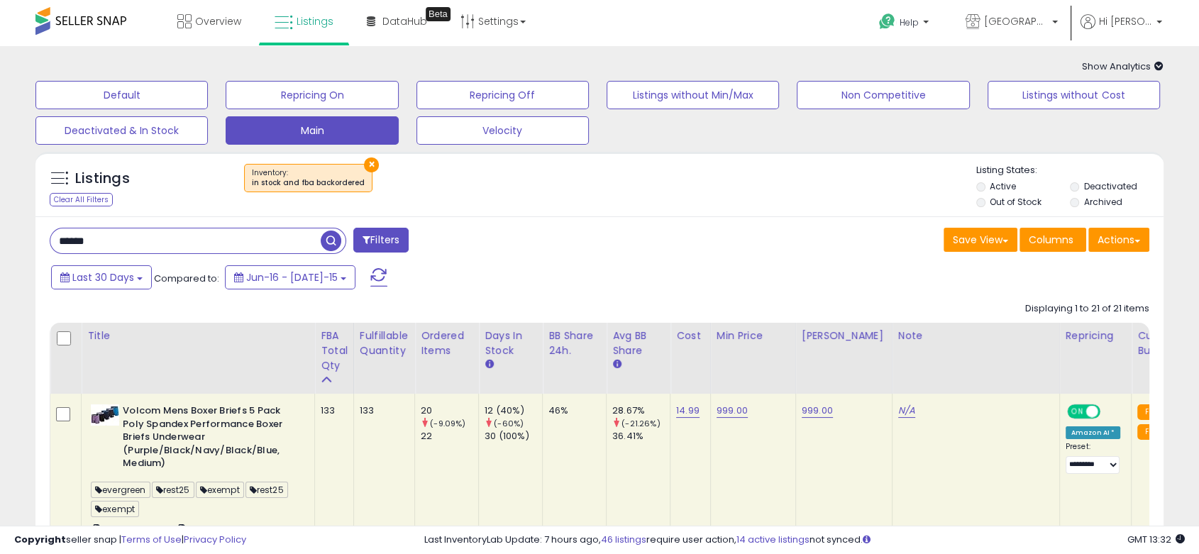
click at [1090, 65] on span "Show Analytics" at bounding box center [1123, 66] width 82 height 13
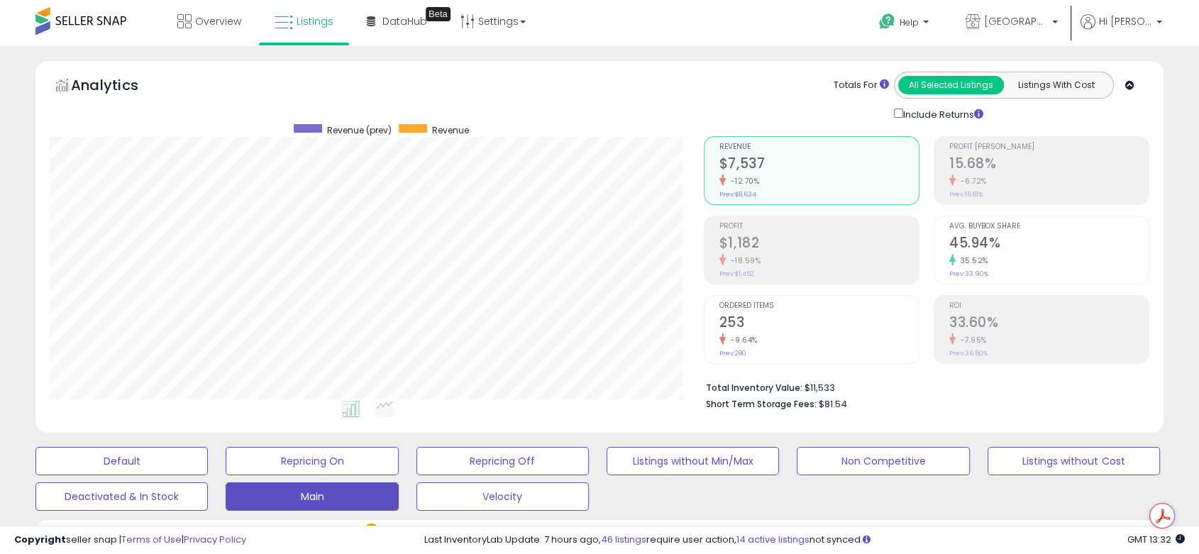
click at [1129, 84] on icon at bounding box center [1129, 85] width 9 height 9
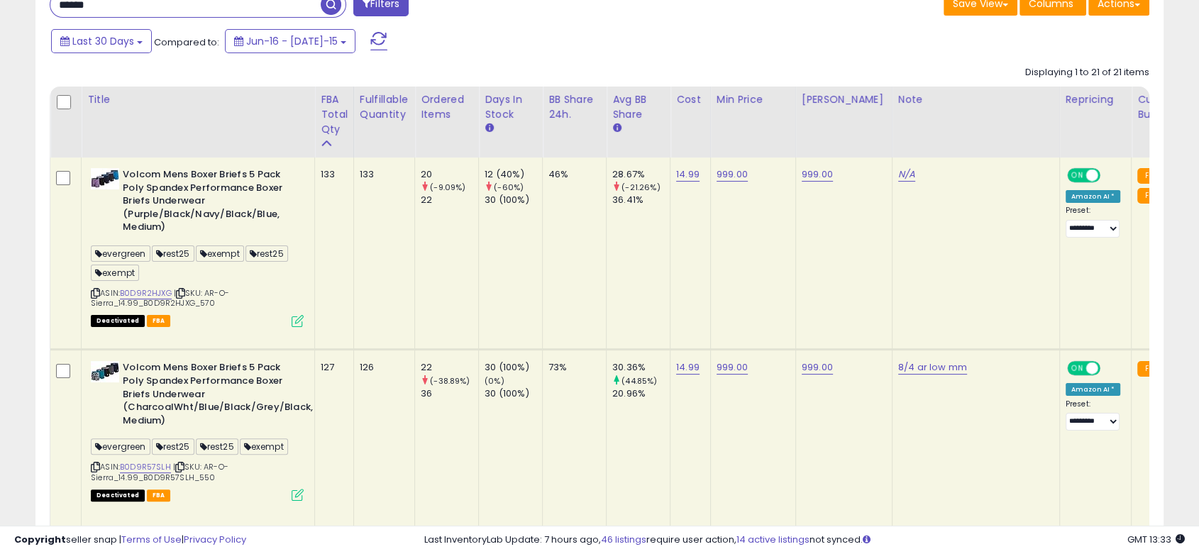
scroll to position [315, 0]
